Goal: Check status: Check status

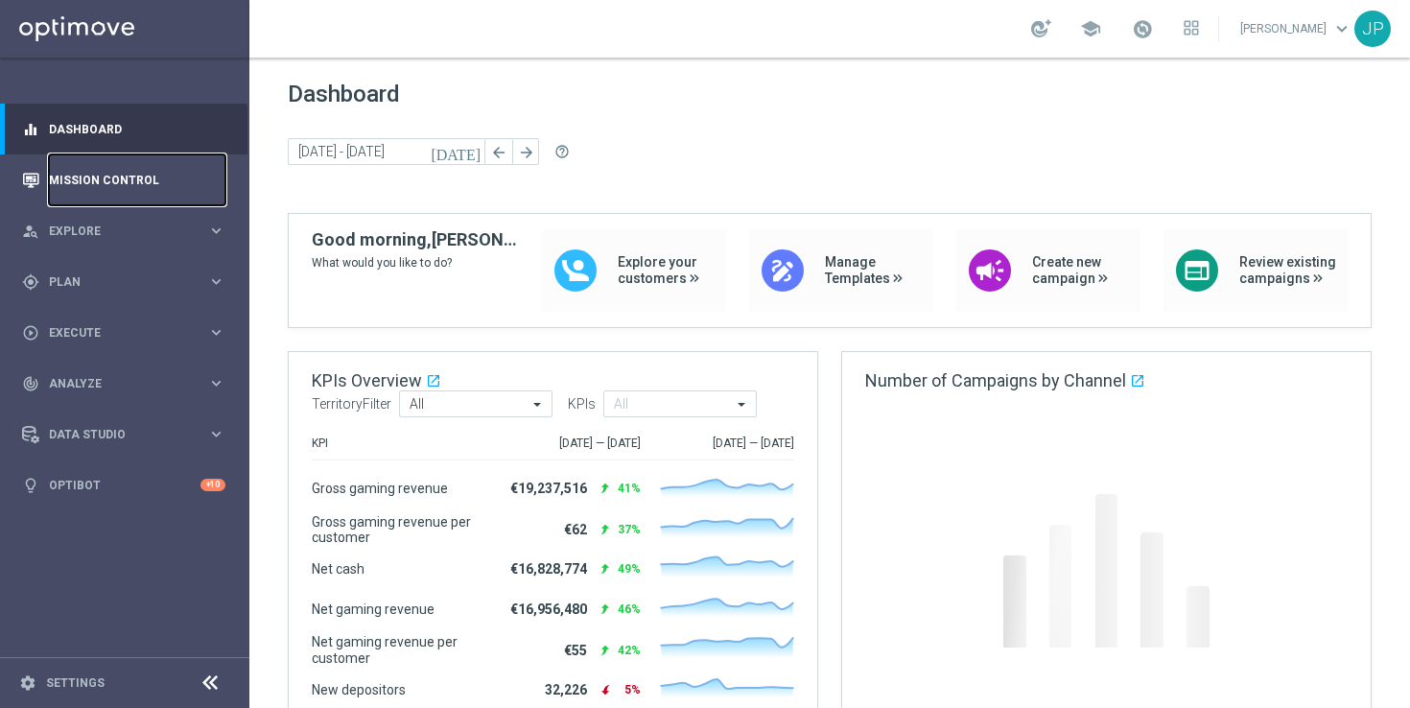
click at [169, 182] on link "Mission Control" at bounding box center [137, 179] width 177 height 51
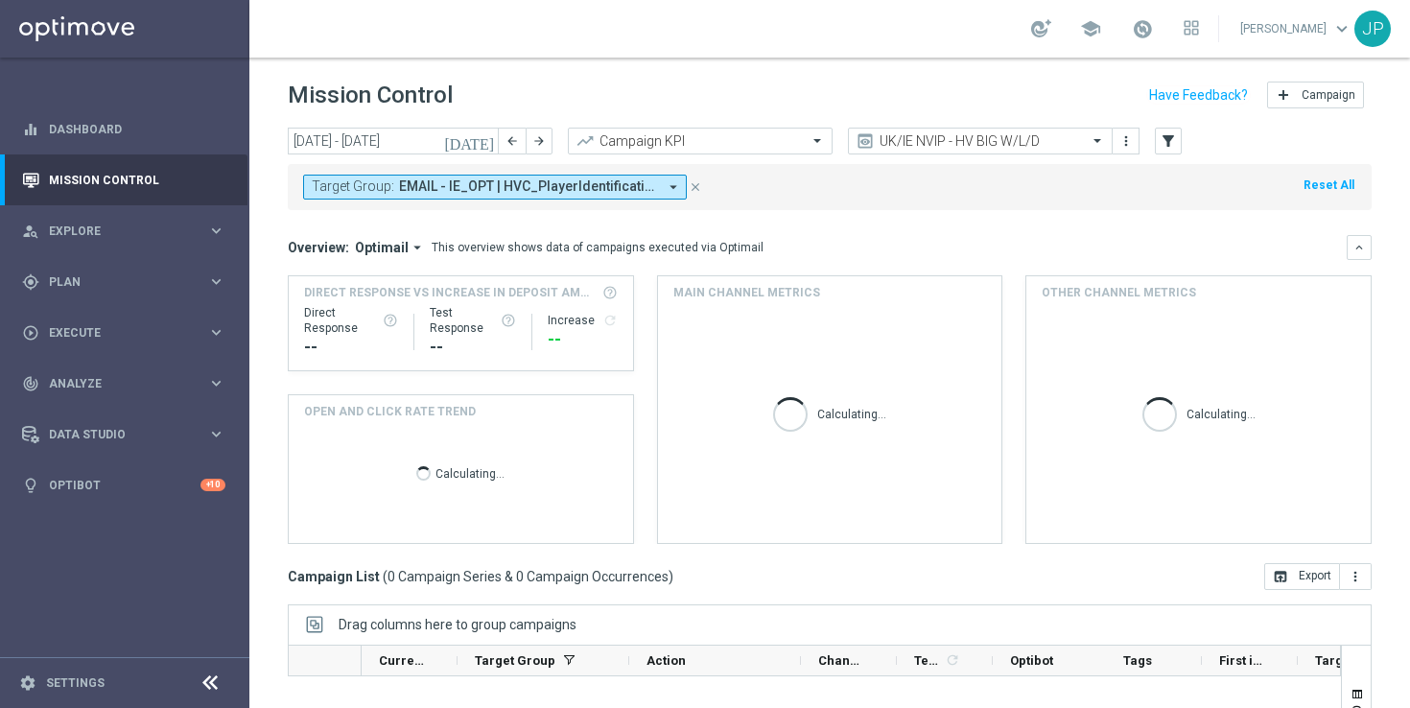
click at [487, 139] on icon "[DATE]" at bounding box center [470, 140] width 52 height 17
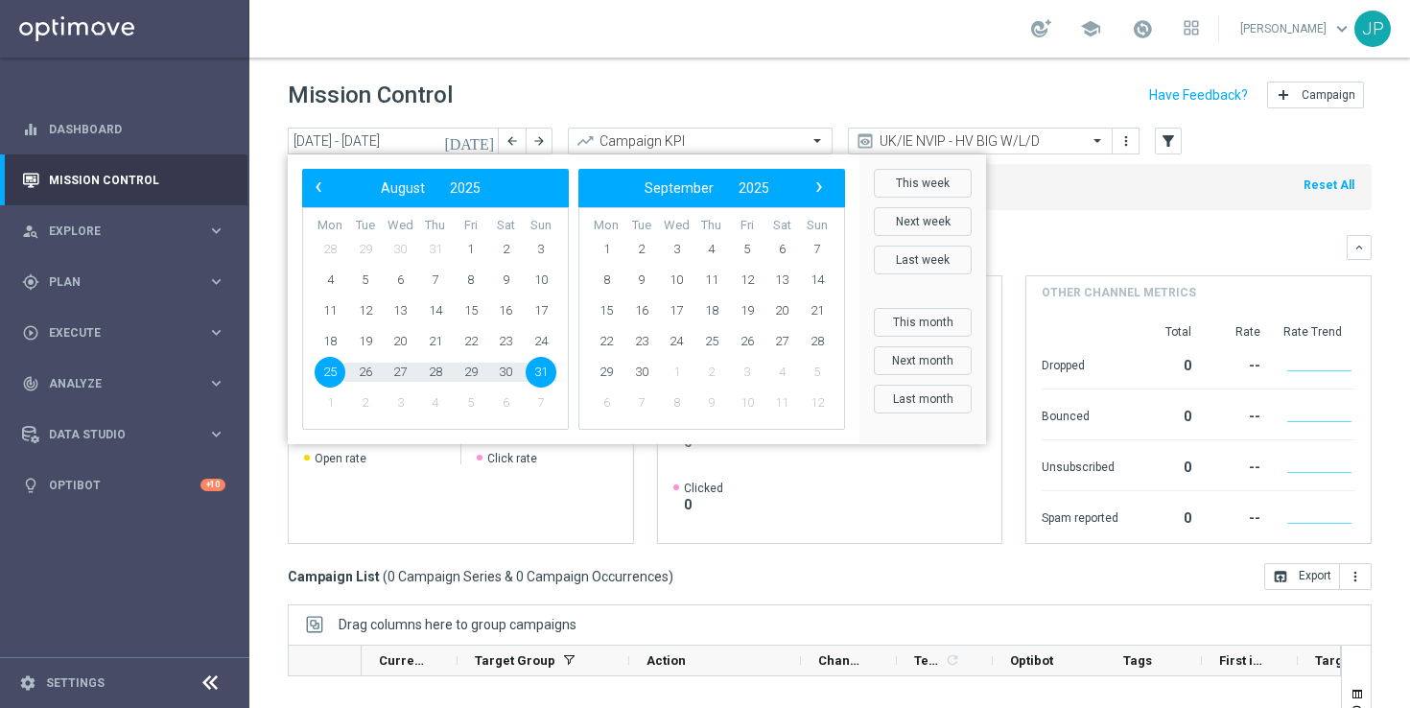
click at [331, 376] on span "25" at bounding box center [330, 372] width 31 height 31
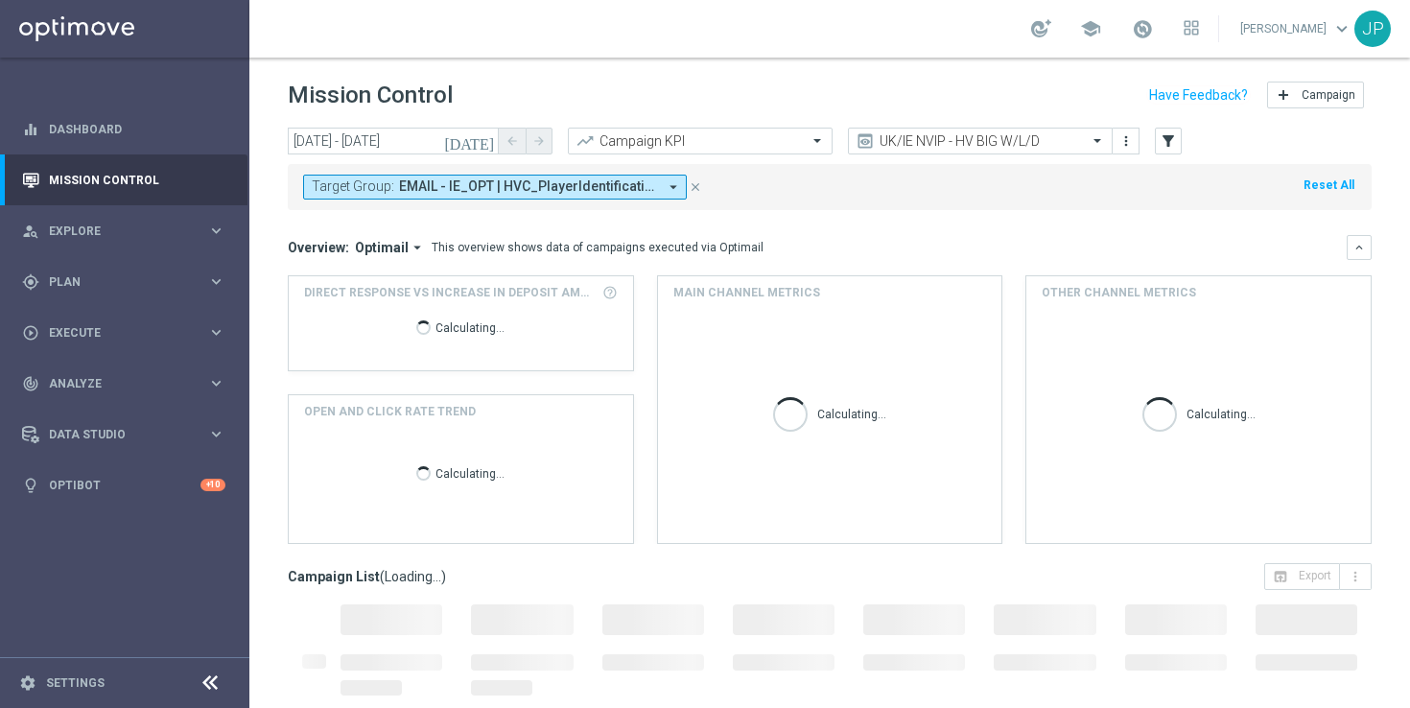
click at [699, 184] on icon "close" at bounding box center [695, 186] width 13 height 13
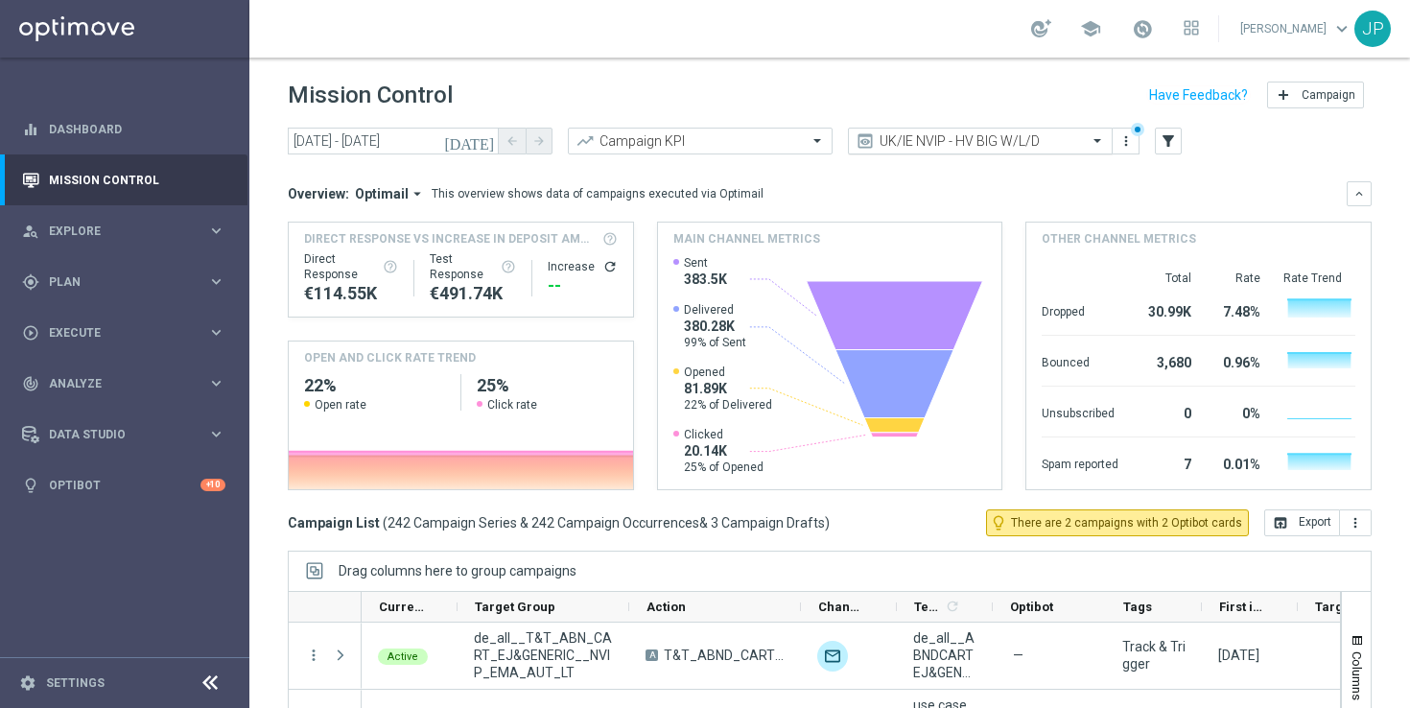
click at [1099, 135] on span at bounding box center [1100, 140] width 24 height 16
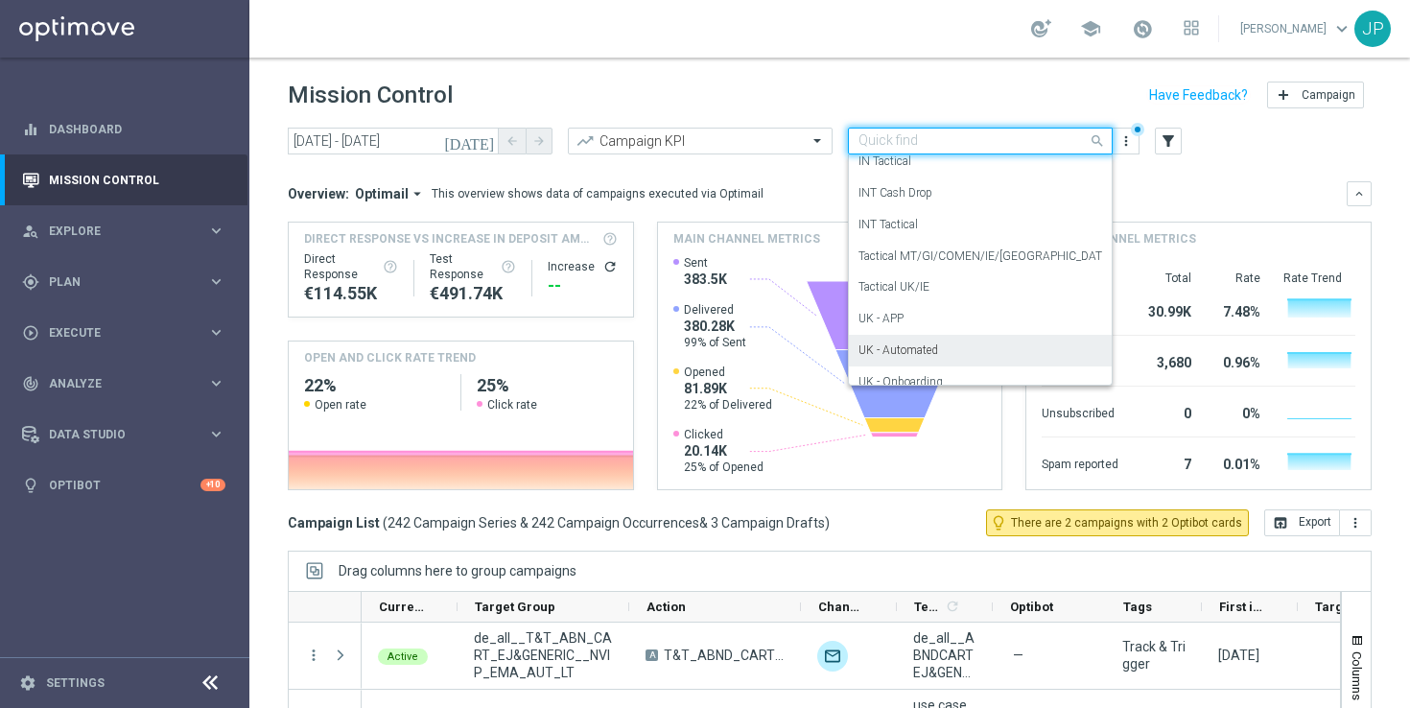
scroll to position [288, 0]
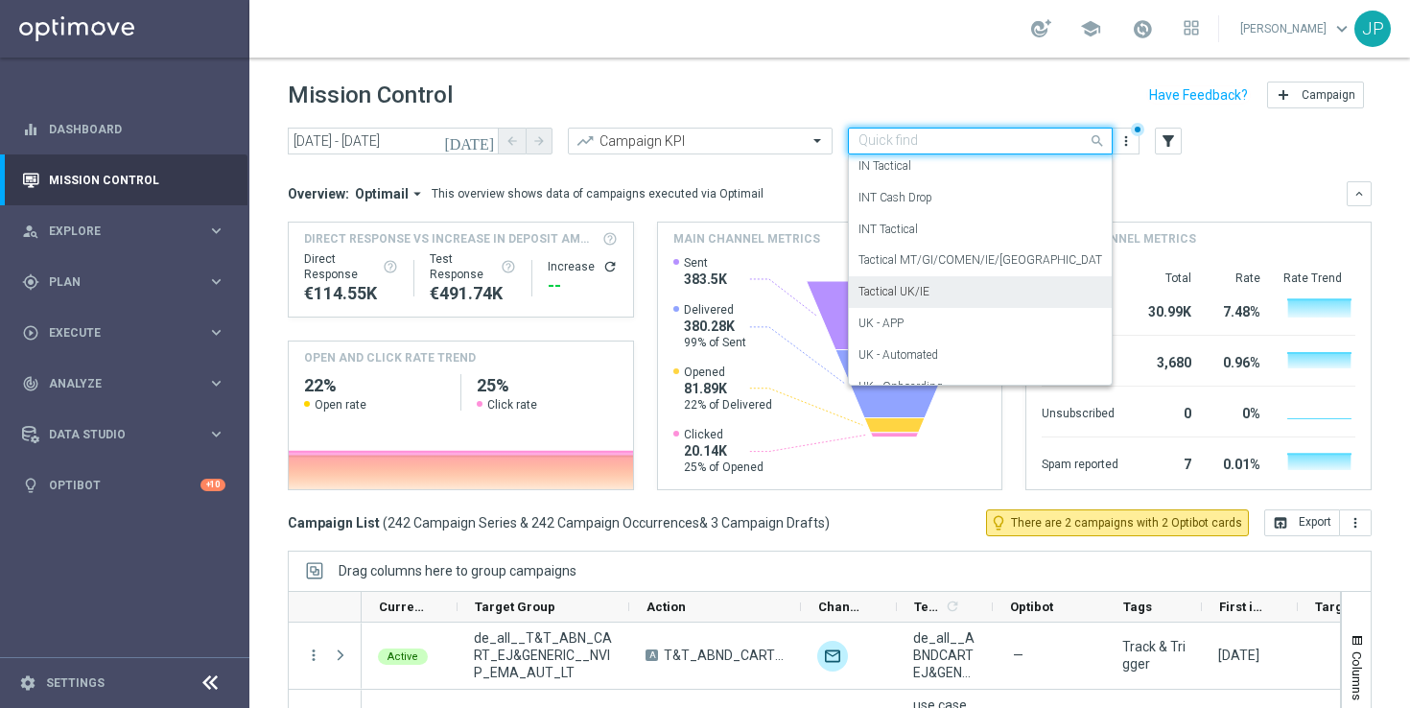
click at [1029, 286] on div "Tactical UK/IE" at bounding box center [981, 292] width 244 height 32
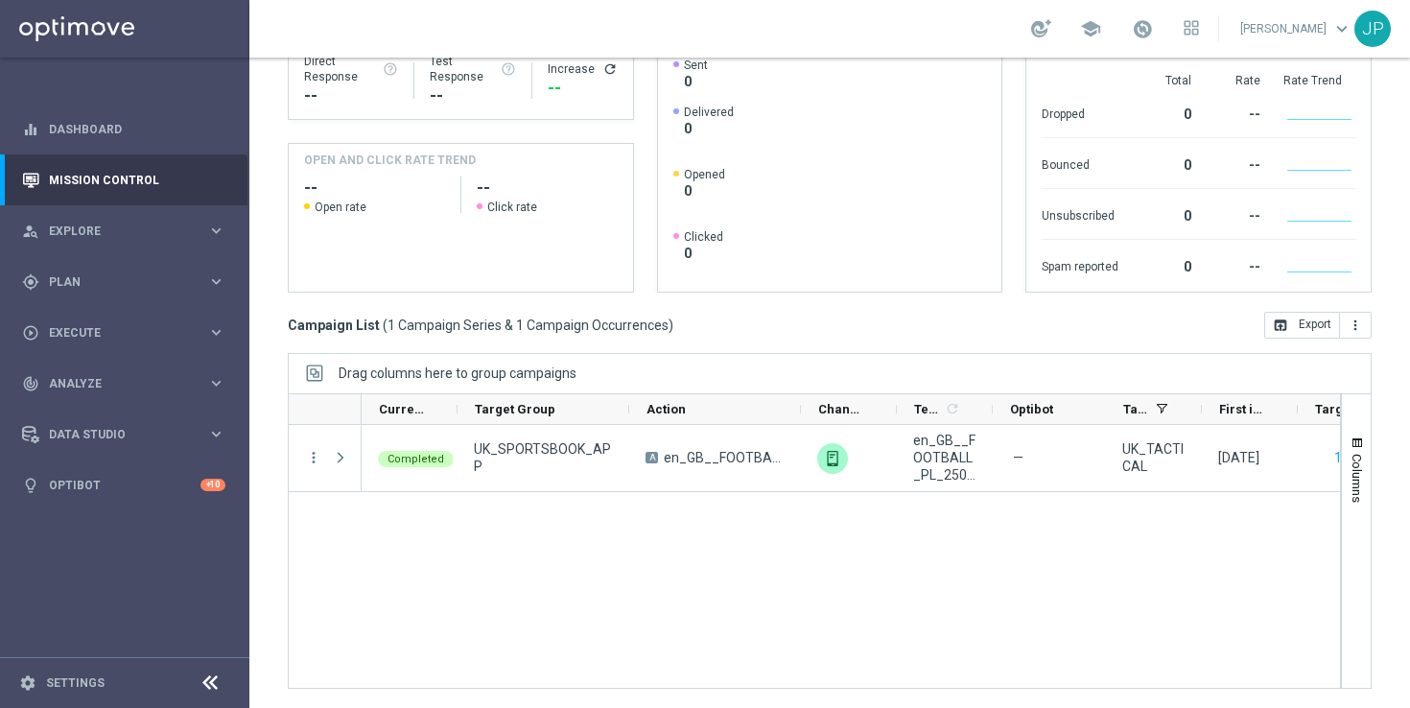
scroll to position [0, 0]
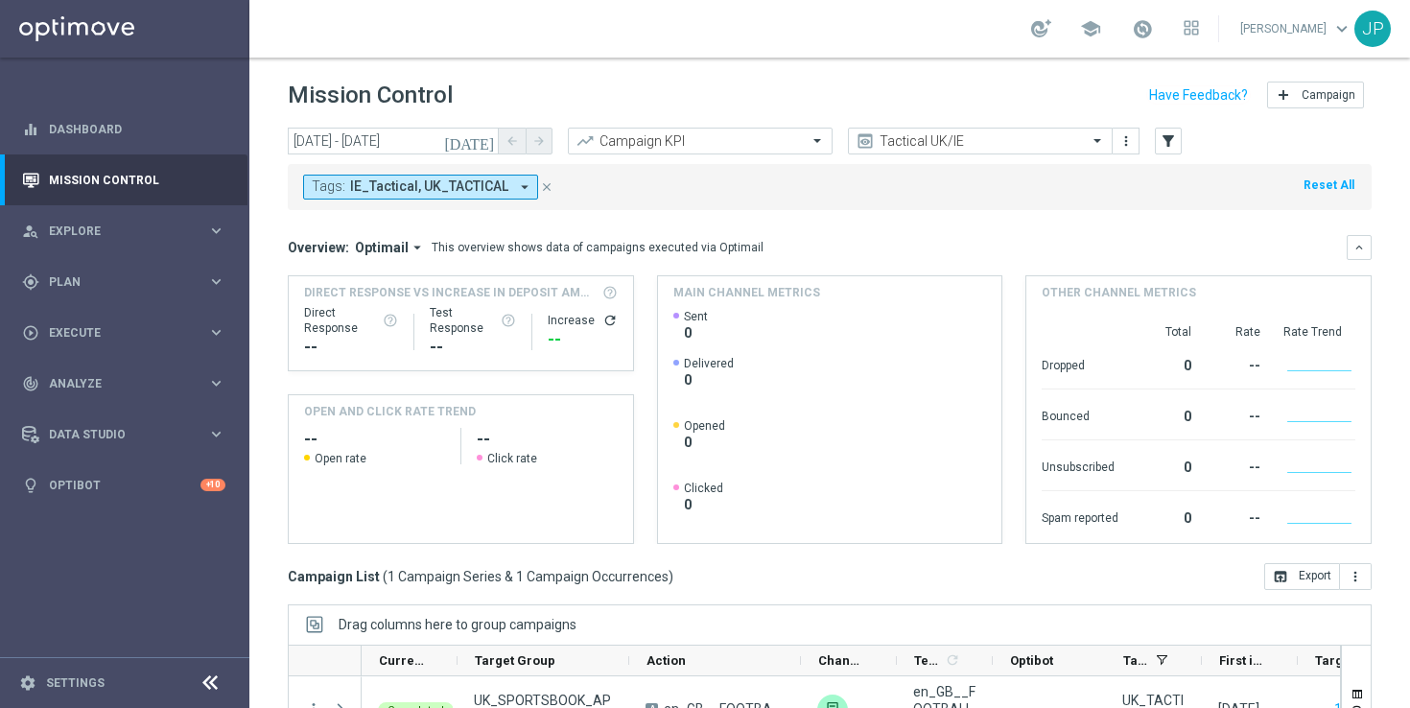
click at [1090, 116] on header "Mission Control add Campaign" at bounding box center [829, 93] width 1161 height 70
click at [487, 143] on icon "[DATE]" at bounding box center [470, 140] width 52 height 17
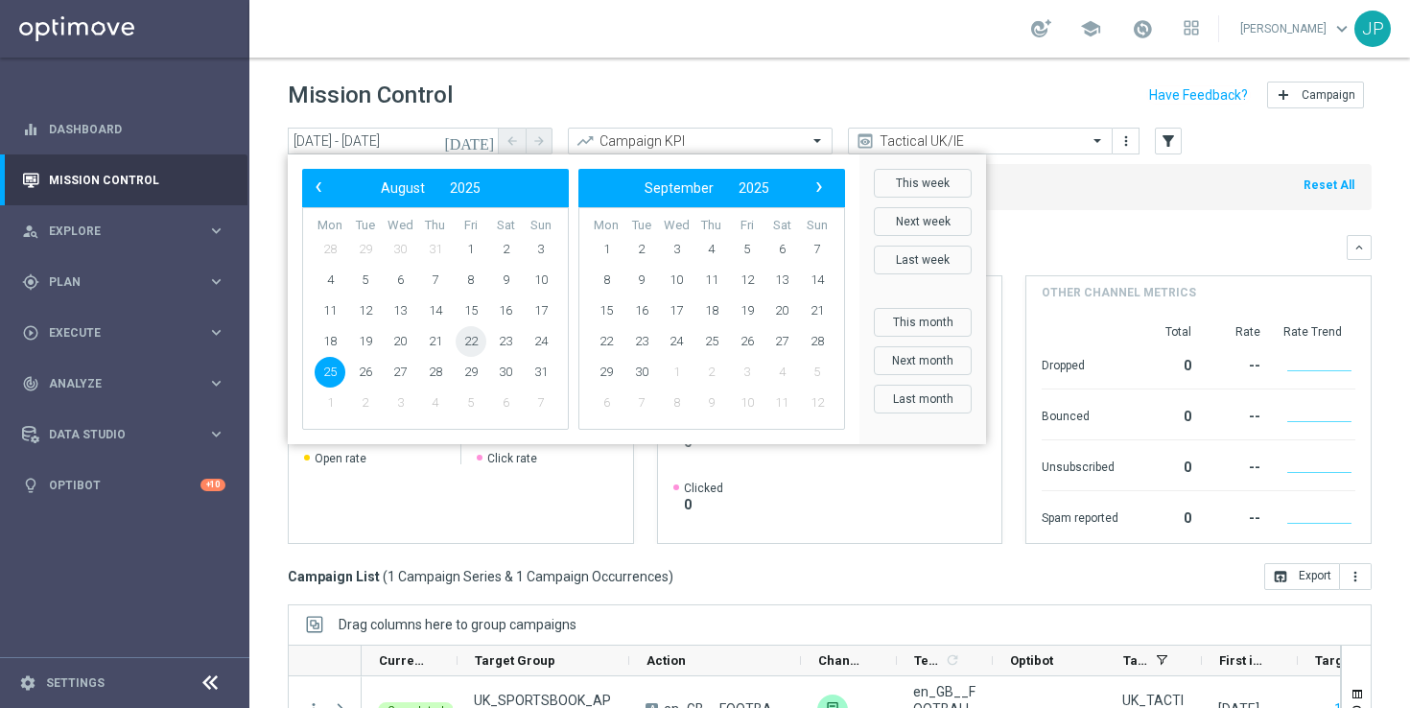
click at [477, 337] on span "22" at bounding box center [471, 341] width 31 height 31
type input "[DATE] - [DATE]"
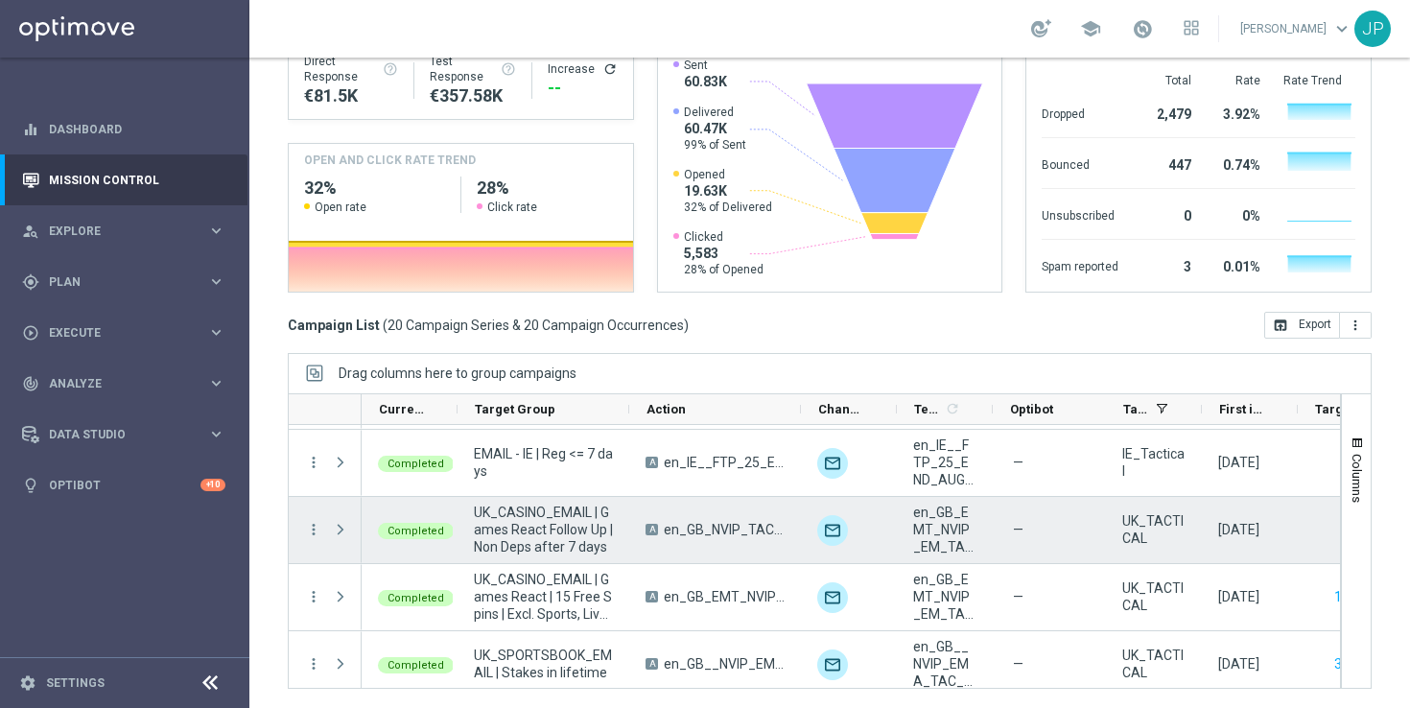
scroll to position [69, 0]
